Goal: Task Accomplishment & Management: Manage account settings

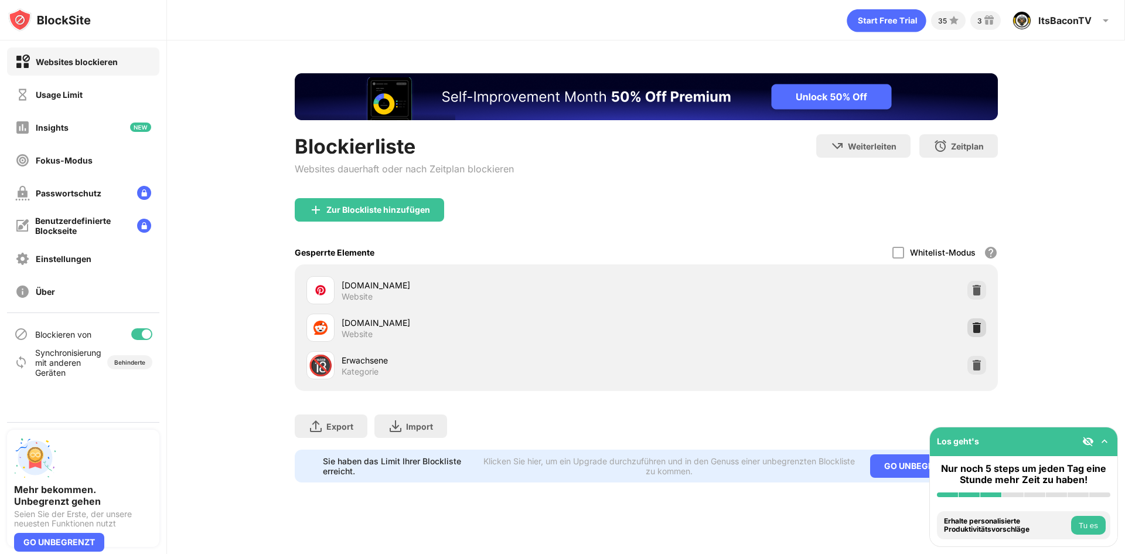
click at [979, 322] on img at bounding box center [977, 328] width 12 height 12
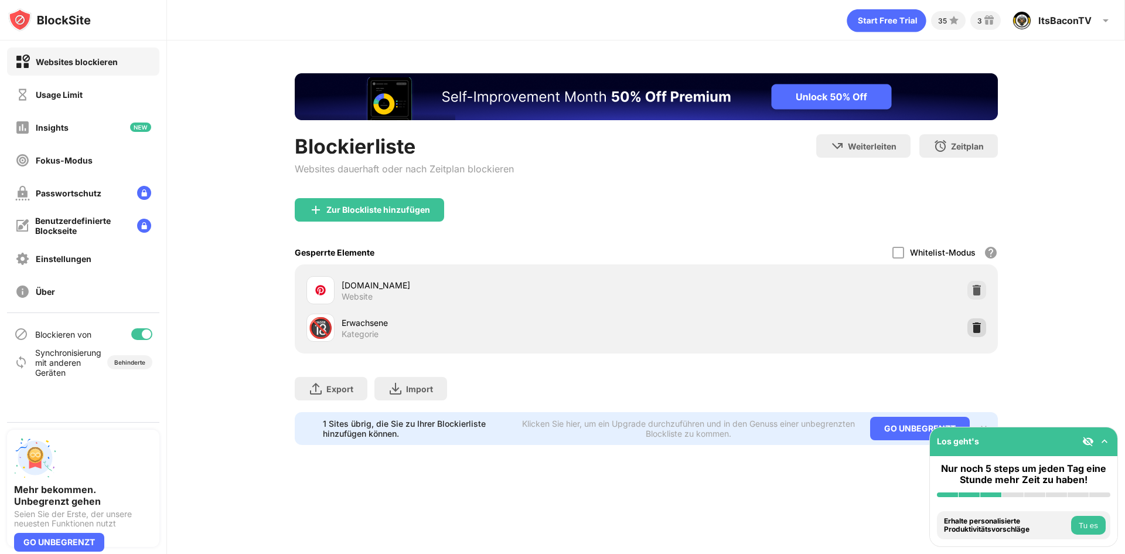
click at [976, 326] on img at bounding box center [977, 328] width 12 height 12
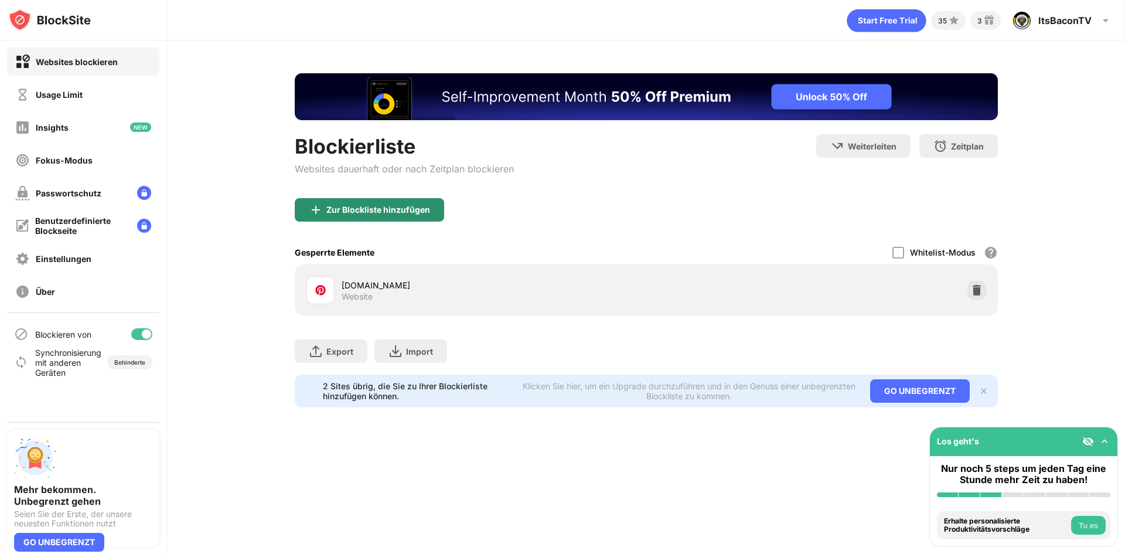
click at [370, 200] on div "Zur Blockliste hinzufügen" at bounding box center [369, 209] width 149 height 23
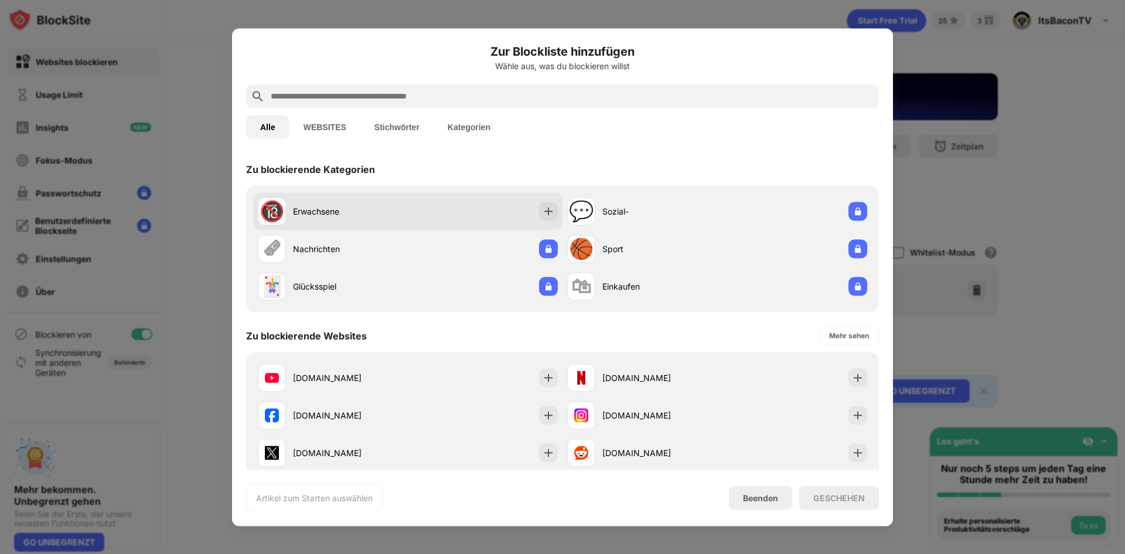
click at [406, 216] on div "Erwachsene" at bounding box center [350, 211] width 115 height 12
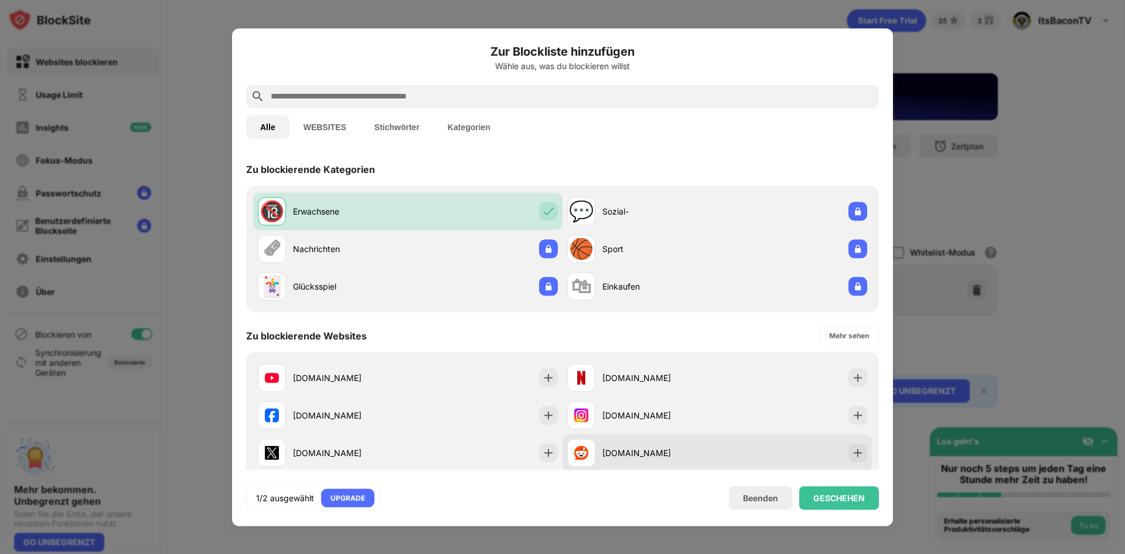
drag, startPoint x: 587, startPoint y: 452, endPoint x: 683, endPoint y: 465, distance: 96.3
click at [592, 453] on div "[DOMAIN_NAME]" at bounding box center [642, 452] width 150 height 28
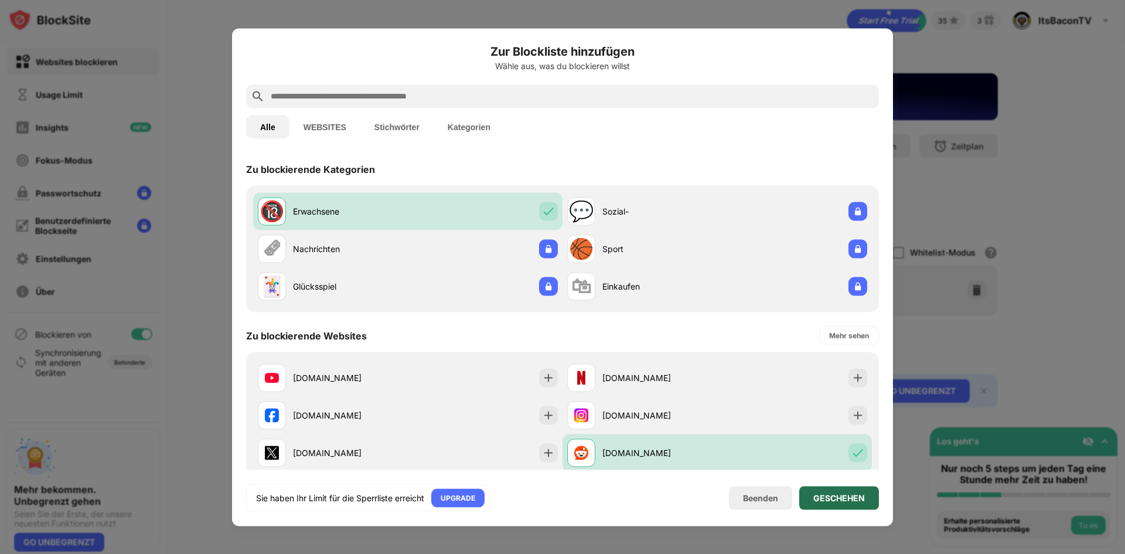
click at [846, 502] on div "GESCHEHEN" at bounding box center [839, 497] width 80 height 23
